Goal: Task Accomplishment & Management: Manage account settings

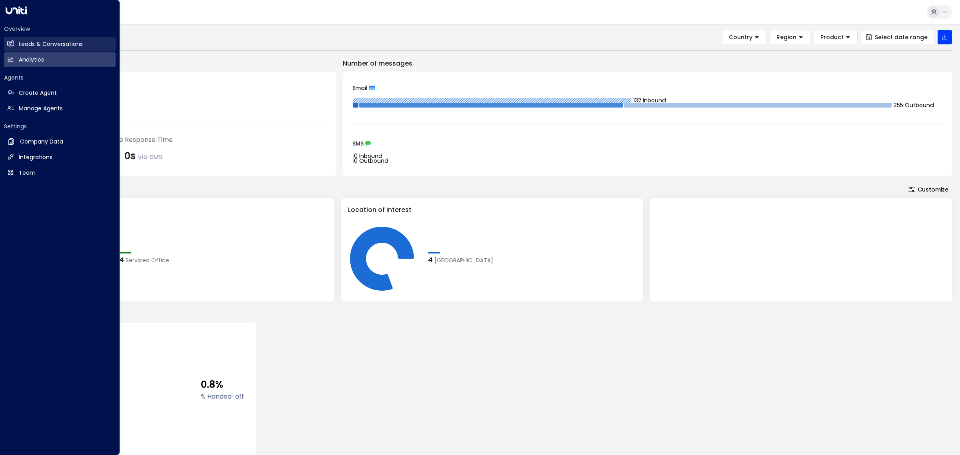
click at [37, 46] on h2 "Leads & Conversations" at bounding box center [51, 44] width 64 height 8
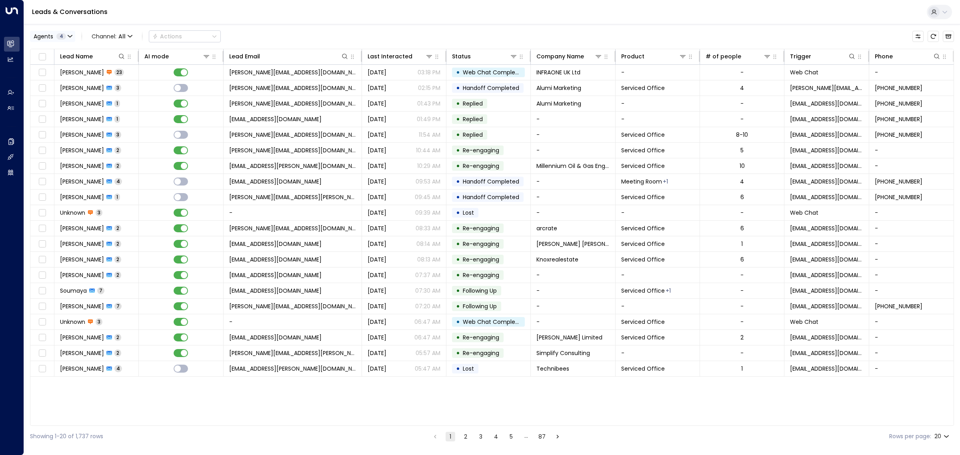
click at [62, 34] on span "4" at bounding box center [61, 36] width 10 height 6
click at [78, 111] on button "Clear" at bounding box center [77, 109] width 16 height 6
click at [71, 77] on div "[PERSON_NAME]" at bounding box center [66, 77] width 44 height 8
click at [141, 107] on button "Apply" at bounding box center [135, 109] width 23 height 11
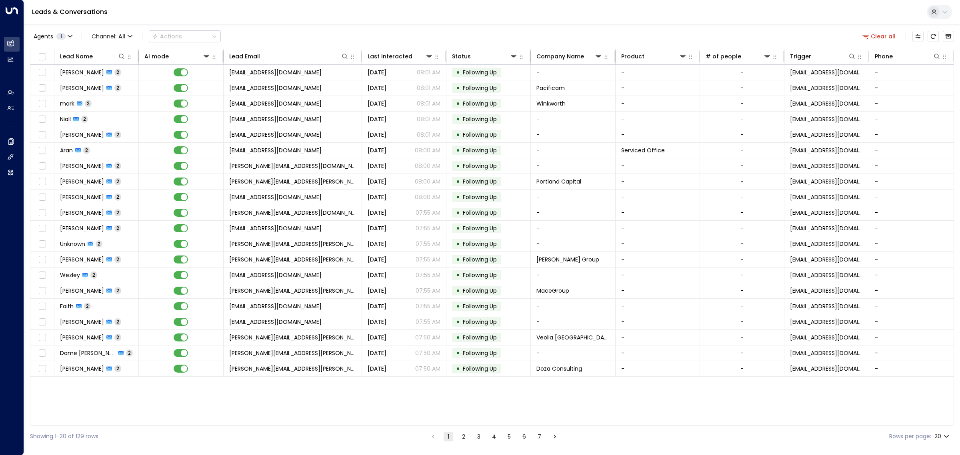
click at [938, 438] on body "Overview Leads & Conversations Leads & Conversations Analytics Analytics Agents…" at bounding box center [480, 223] width 960 height 447
click at [939, 428] on li "50" at bounding box center [941, 424] width 23 height 14
type input "**"
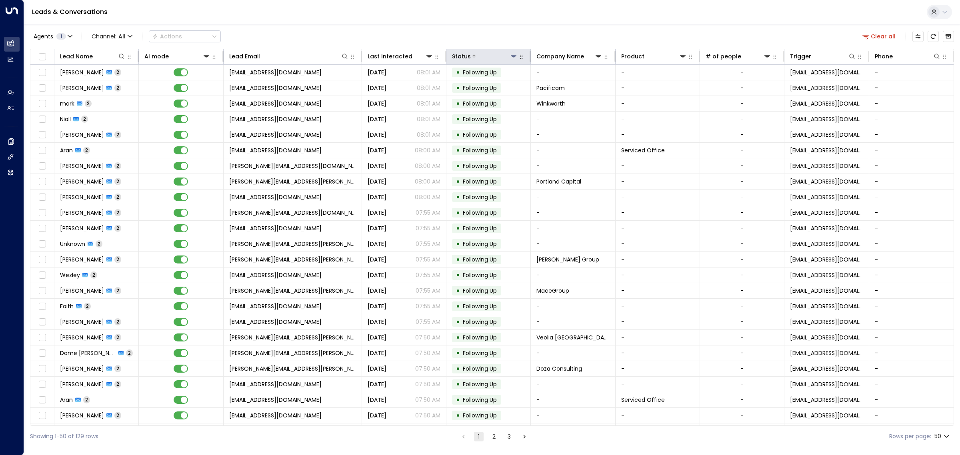
click at [515, 58] on icon at bounding box center [513, 56] width 6 height 6
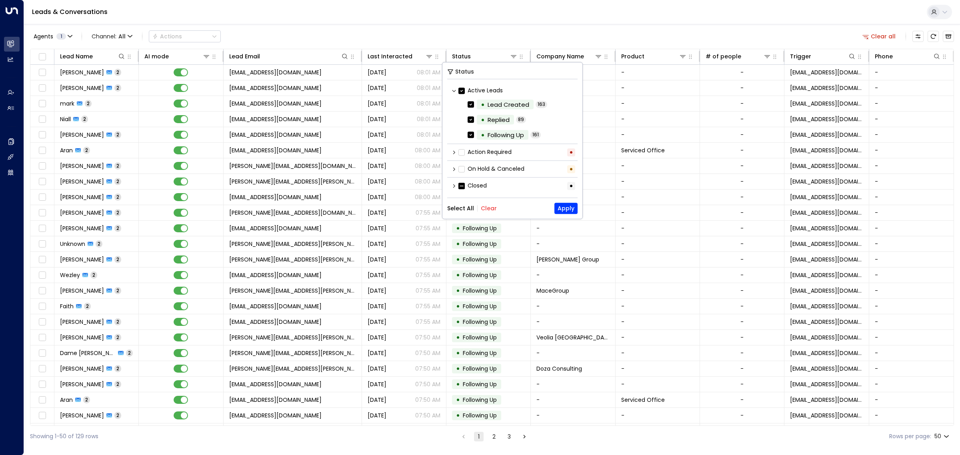
click at [453, 153] on icon at bounding box center [454, 152] width 5 height 5
click at [489, 222] on button "Clear" at bounding box center [489, 223] width 16 height 6
click at [571, 225] on button "Apply" at bounding box center [565, 222] width 23 height 11
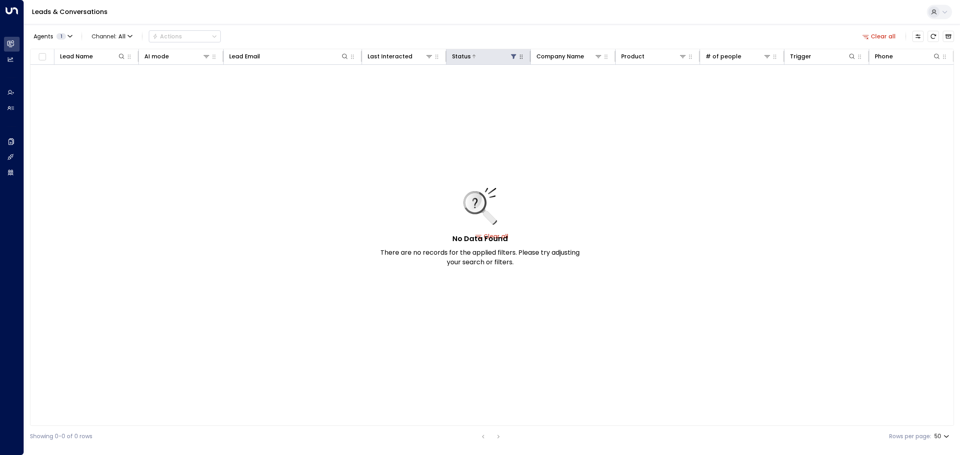
click at [514, 58] on icon at bounding box center [513, 56] width 5 height 5
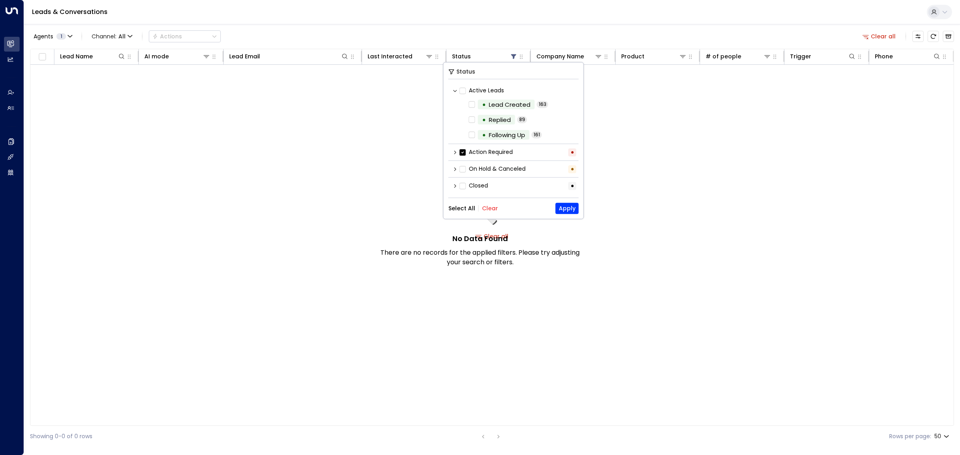
click at [464, 209] on button "Select All" at bounding box center [461, 208] width 27 height 6
click at [571, 208] on button "Apply" at bounding box center [567, 208] width 23 height 11
